Goal: Task Accomplishment & Management: Manage account settings

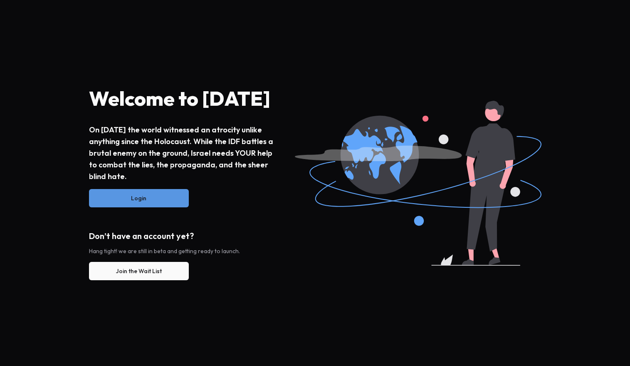
click at [151, 191] on button "Login" at bounding box center [139, 198] width 100 height 18
click at [143, 197] on button "Login" at bounding box center [139, 198] width 100 height 18
